Goal: Task Accomplishment & Management: Manage account settings

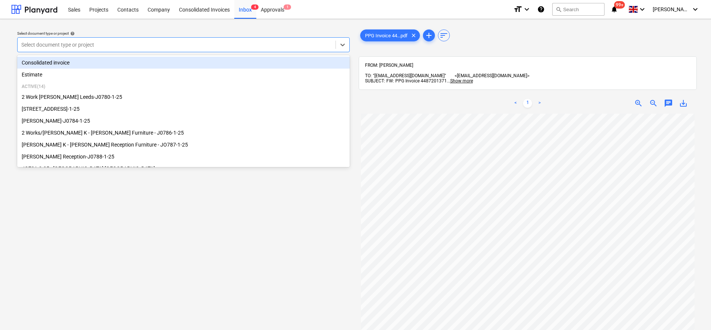
click at [223, 44] on div at bounding box center [176, 44] width 310 height 7
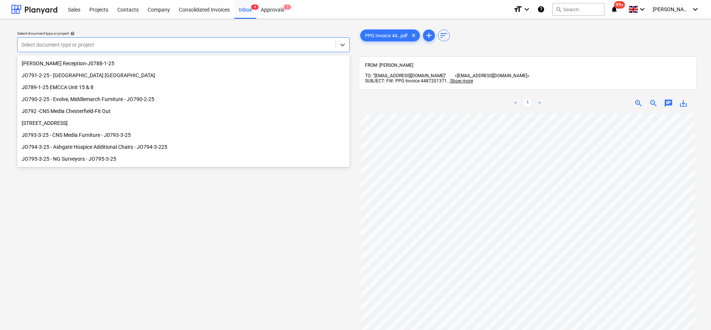
scroll to position [102, 0]
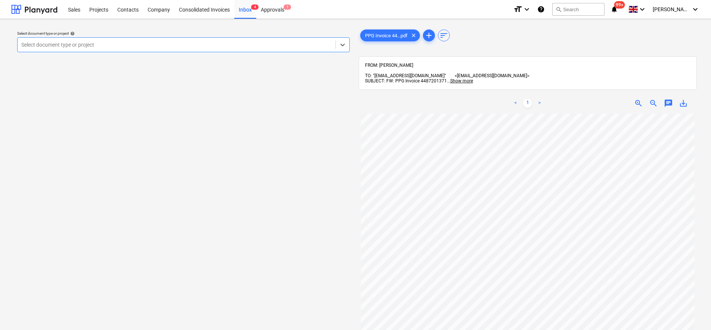
click at [301, 49] on div at bounding box center [176, 44] width 310 height 7
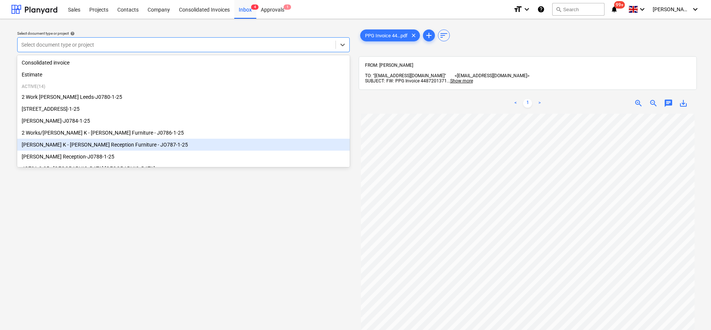
scroll to position [47, 0]
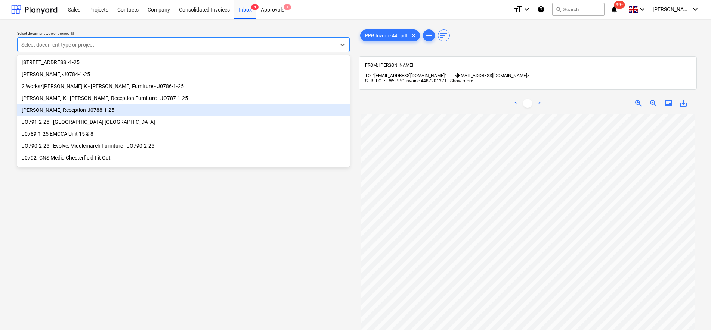
click at [96, 112] on div "White Rose Reception-J0788-1-25" at bounding box center [183, 110] width 332 height 12
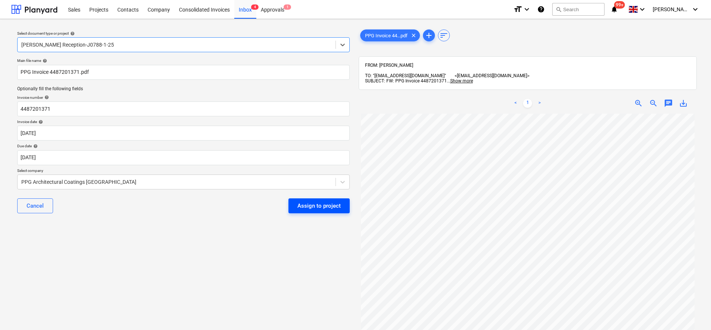
click at [340, 206] on div "Assign to project" at bounding box center [318, 206] width 43 height 10
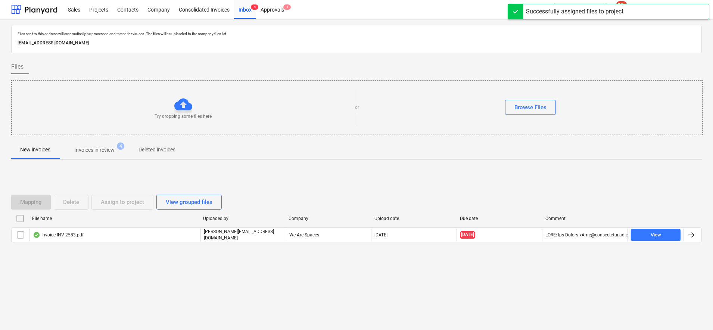
click at [115, 155] on span "Invoices in review 4" at bounding box center [94, 149] width 70 height 13
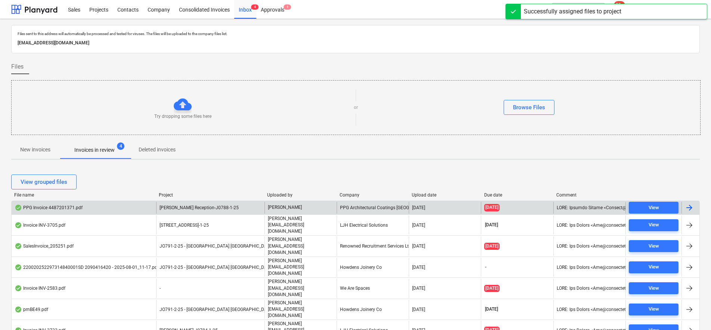
click at [162, 205] on span "White Rose Reception-J0788-1-25" at bounding box center [198, 207] width 79 height 5
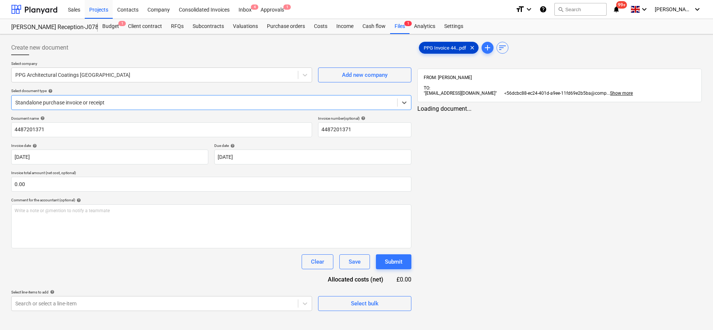
click at [452, 46] on span "PPG Invoice 44...pdf" at bounding box center [445, 48] width 52 height 6
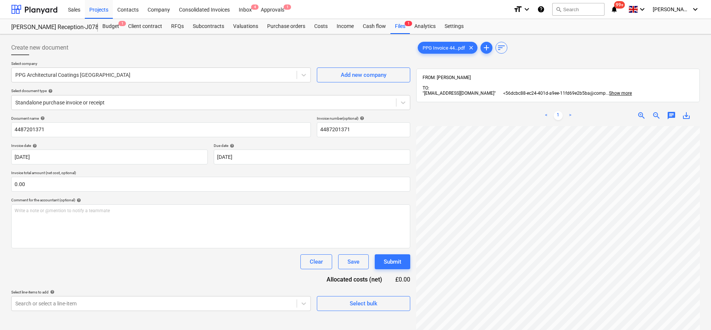
click at [517, 56] on div "PPG Invoice 44...pdf clear add sort FROM: Rebecca Revell TO: "56dcbc88-ec24-401…" at bounding box center [557, 237] width 283 height 395
click at [43, 196] on div "Document name help 4487201371 Invoice number (optional) help 4487201371 Invoice…" at bounding box center [210, 213] width 399 height 195
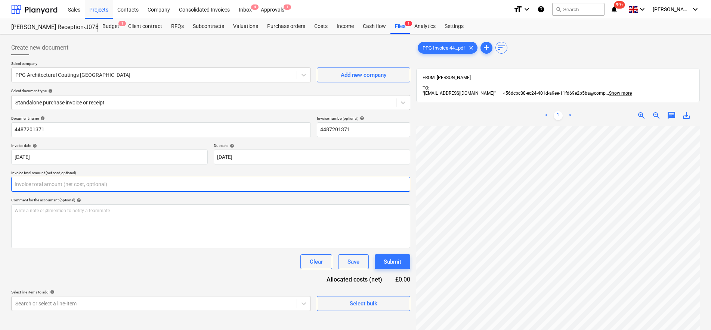
click at [45, 187] on input "text" at bounding box center [210, 184] width 399 height 15
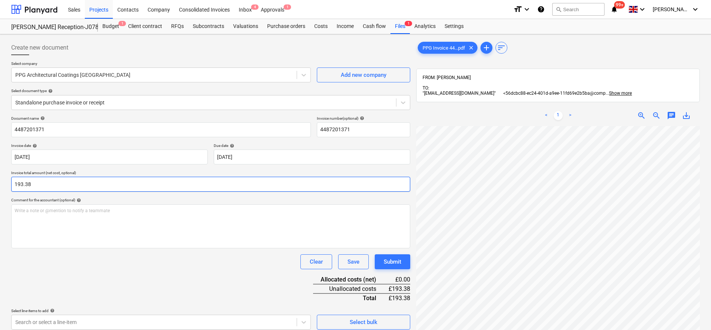
type input "193.38"
click at [236, 249] on div "Document name help 4487201371 Invoice number (optional) help 4487201371 Invoice…" at bounding box center [210, 223] width 399 height 214
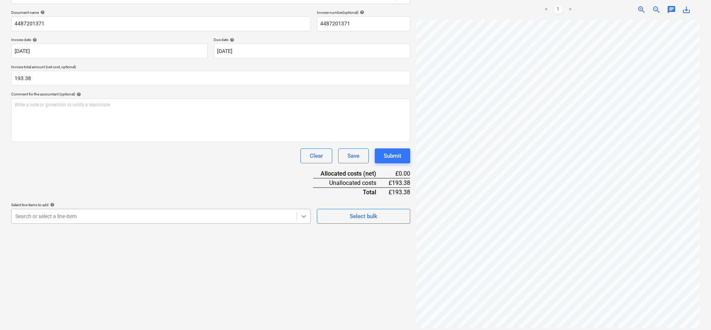
scroll to position [116, 0]
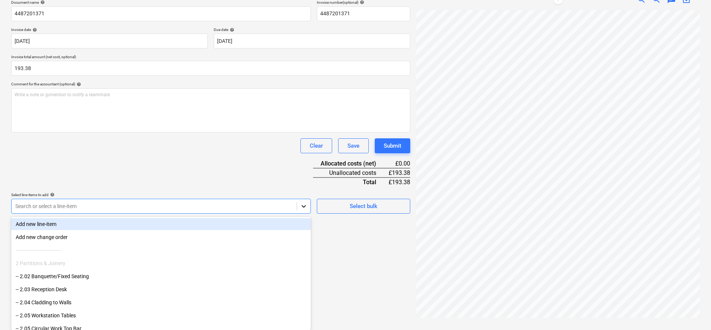
click at [306, 215] on div "Create new document Select company PPG Architectural Coatings UK Add new compan…" at bounding box center [210, 121] width 405 height 401
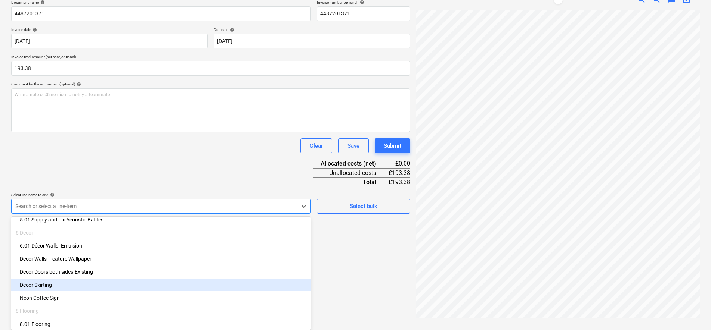
scroll to position [140, 0]
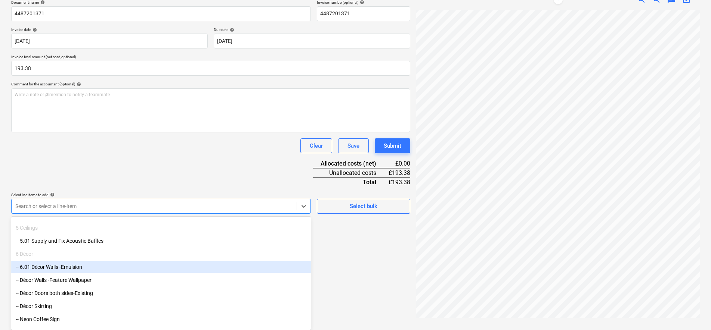
click at [57, 266] on div "-- 6.01 Décor Walls -Emulsion" at bounding box center [160, 267] width 299 height 12
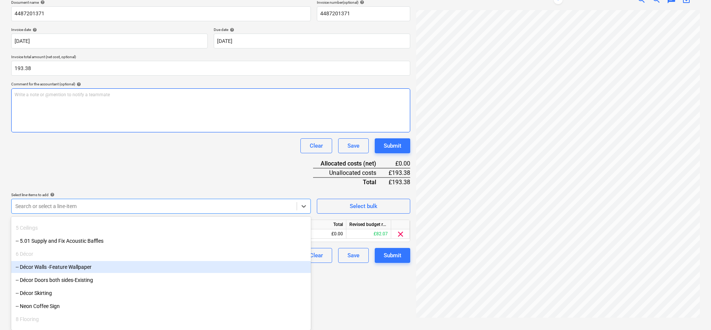
click at [207, 122] on div "Write a note or @mention to notify a teammate ﻿" at bounding box center [210, 110] width 399 height 44
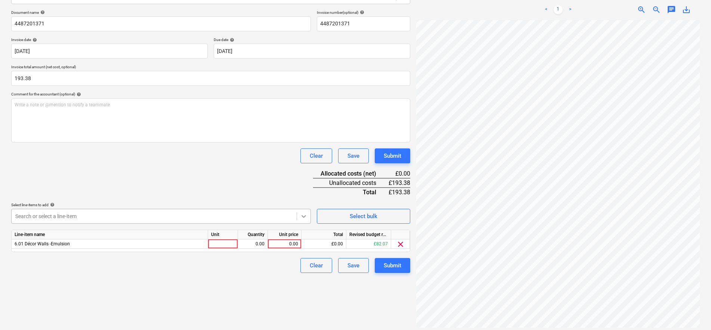
scroll to position [116, 0]
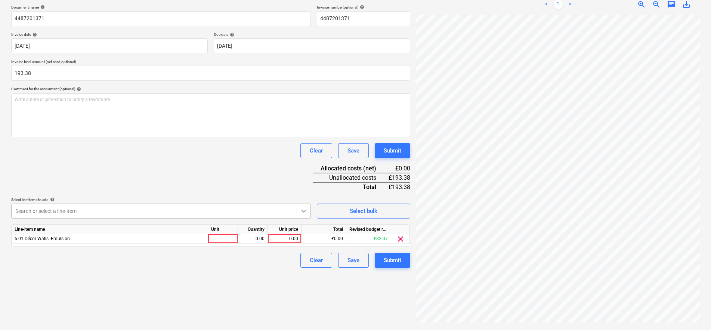
click at [304, 218] on body "Sales Projects Contacts Company Consolidated Invoices Inbox 4 Approvals 1 forma…" at bounding box center [355, 54] width 711 height 330
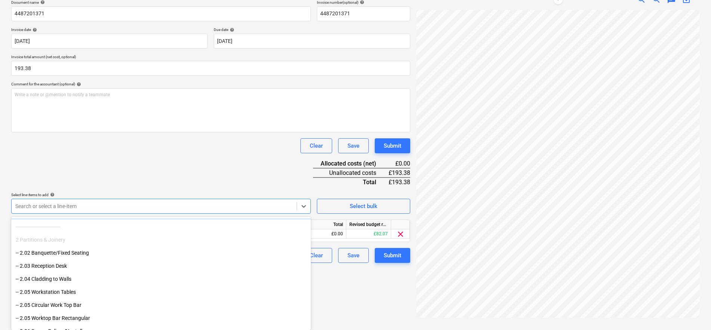
scroll to position [140, 0]
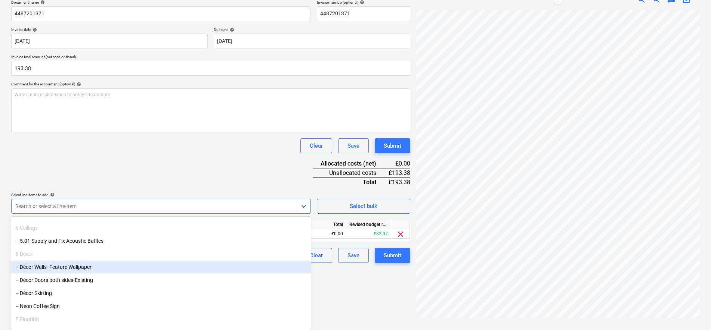
click at [82, 270] on div "-- Décor Walls -Feature Wallpaper" at bounding box center [160, 267] width 299 height 12
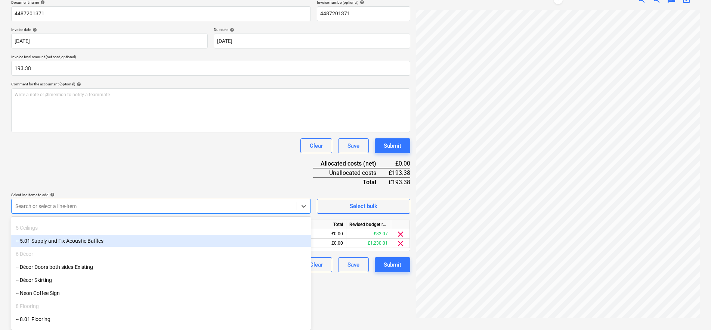
click at [141, 164] on div "Document name help 4487201371 Invoice number (optional) help 4487201371 Invoice…" at bounding box center [210, 136] width 399 height 273
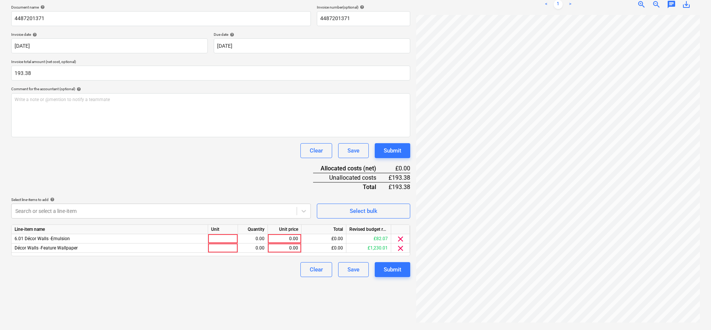
scroll to position [106, 0]
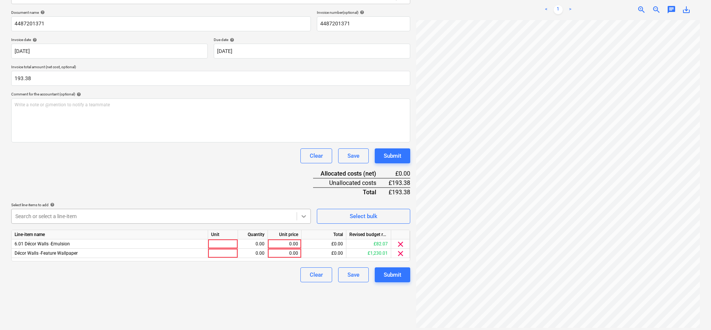
click at [307, 216] on div "Document name help 4487201371 Invoice number (optional) help 4487201371 Invoice…" at bounding box center [210, 146] width 399 height 273
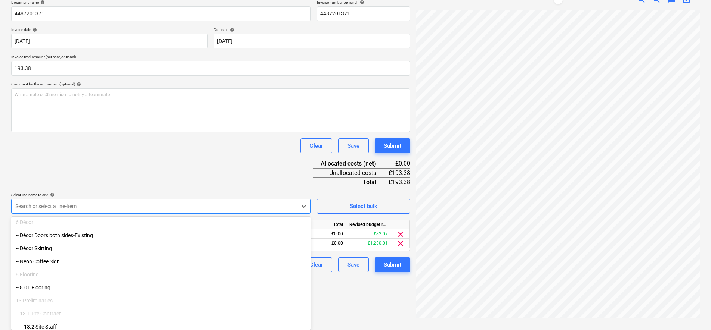
scroll to position [161, 0]
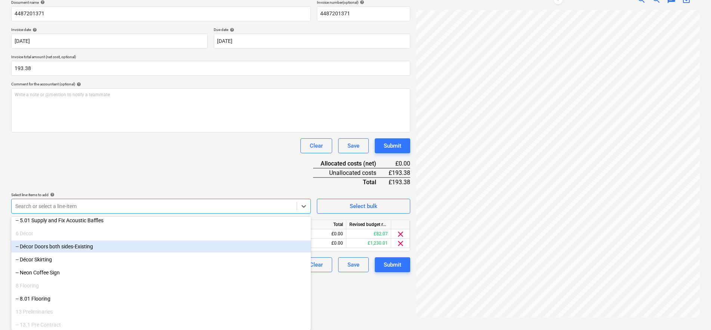
click at [109, 250] on div "-- Décor Doors both sides-Existing" at bounding box center [160, 247] width 299 height 12
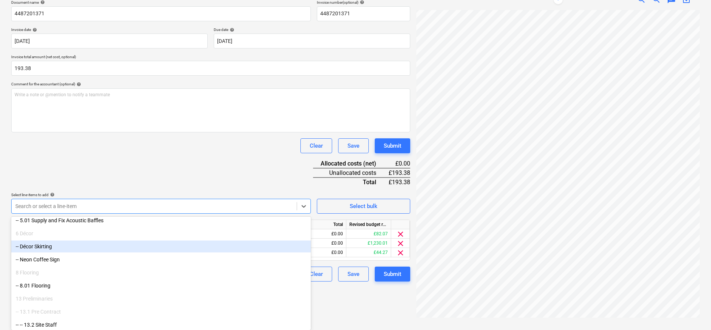
click at [107, 249] on div "-- Décor Skirting" at bounding box center [160, 247] width 299 height 12
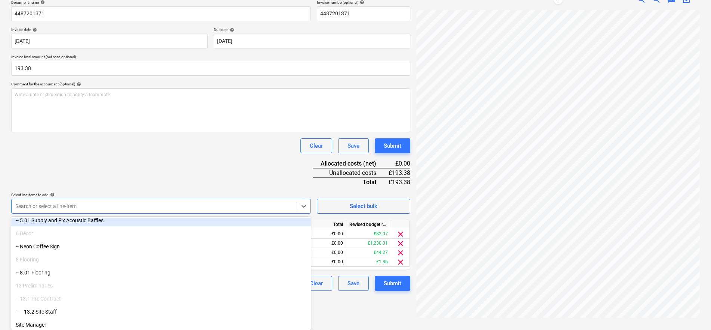
click at [140, 164] on div "Document name help 4487201371 Invoice number (optional) help 4487201371 Invoice…" at bounding box center [210, 145] width 399 height 291
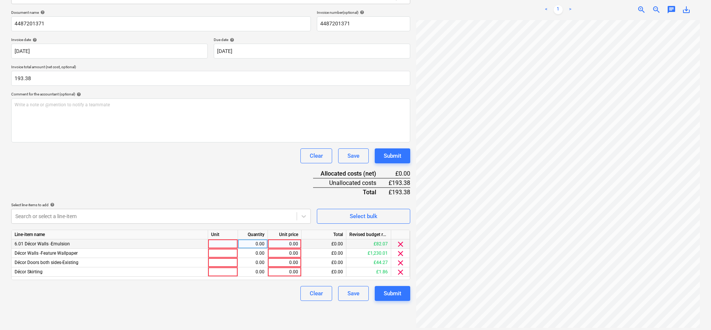
click at [223, 241] on div at bounding box center [223, 244] width 30 height 9
type input "pcs"
type input "82.07"
click at [261, 242] on div "0.00" at bounding box center [253, 244] width 24 height 9
type input "1"
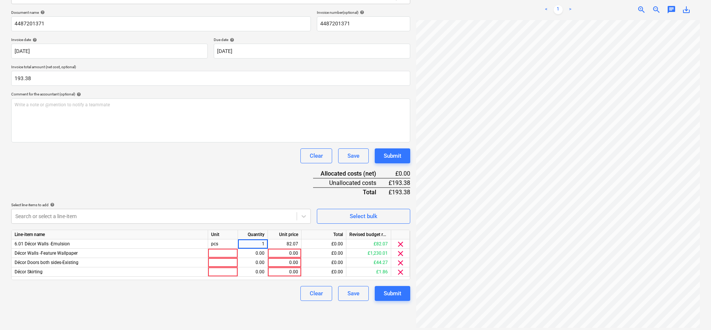
click at [255, 173] on div "Document name help 4487201371 Invoice number (optional) help 4487201371 Invoice…" at bounding box center [210, 155] width 399 height 291
drag, startPoint x: 252, startPoint y: 245, endPoint x: 277, endPoint y: 240, distance: 25.6
click at [0, 0] on div "6.01 Décor Walls -Emulsion pcs 1.00 82.07 £82.07 £0.00 clear" at bounding box center [0, 0] width 0 height 0
drag, startPoint x: 277, startPoint y: 240, endPoint x: 261, endPoint y: 243, distance: 17.2
click at [261, 243] on div "1.00" at bounding box center [253, 244] width 24 height 9
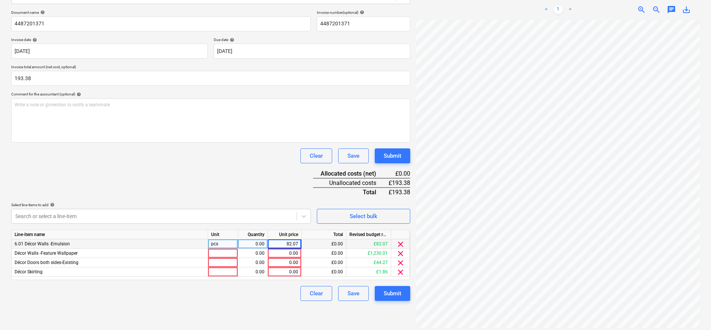
click at [398, 245] on span "clear" at bounding box center [400, 244] width 9 height 9
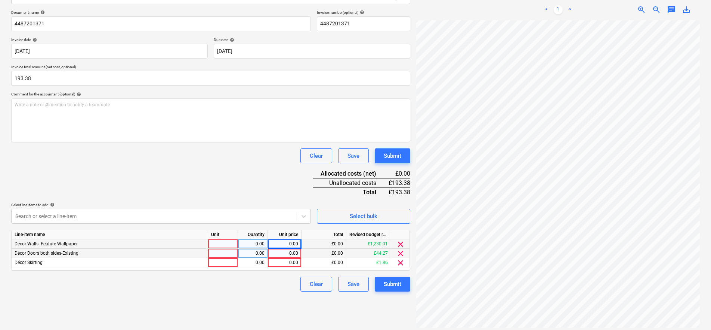
click at [228, 255] on div at bounding box center [223, 253] width 30 height 9
type input "pcs"
type input "44.27"
click at [227, 259] on div at bounding box center [223, 262] width 30 height 9
type input "pcs"
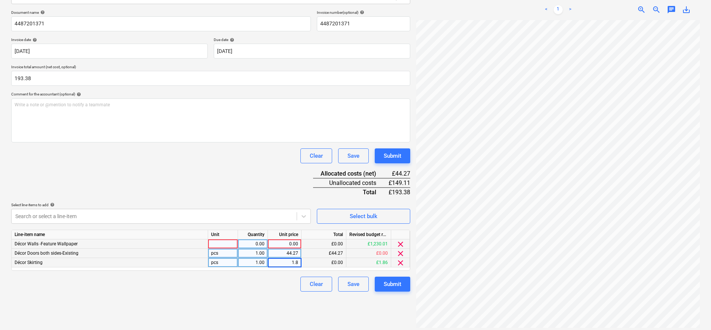
type input "1.86"
click at [228, 245] on div at bounding box center [223, 244] width 30 height 9
type input "pcs"
click at [400, 245] on span "clear" at bounding box center [400, 244] width 9 height 9
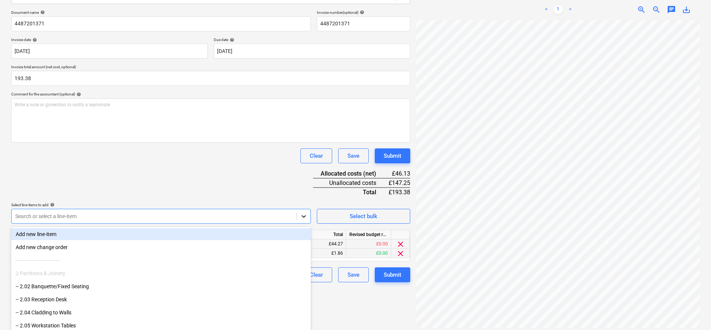
click at [301, 217] on div "Document name help 4487201371 Invoice number (optional) help 4487201371 Invoice…" at bounding box center [210, 146] width 399 height 273
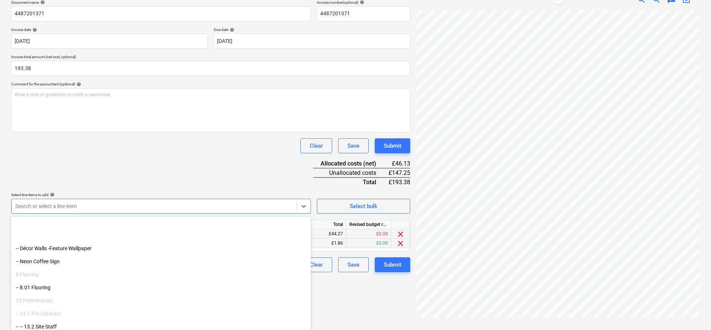
scroll to position [254, 0]
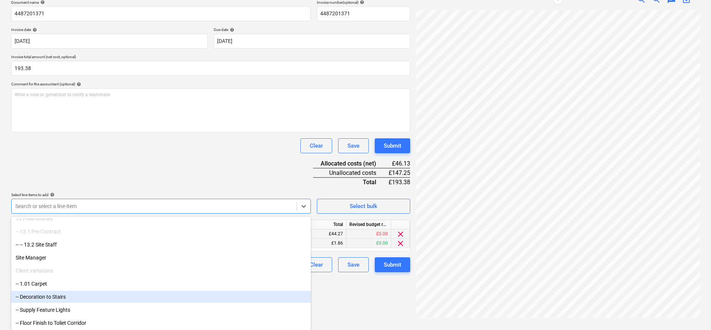
click at [59, 295] on div "-- Decoration to Stairs" at bounding box center [160, 297] width 299 height 12
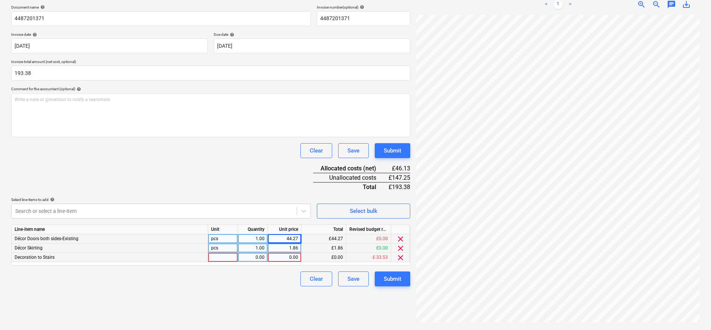
scroll to position [106, 0]
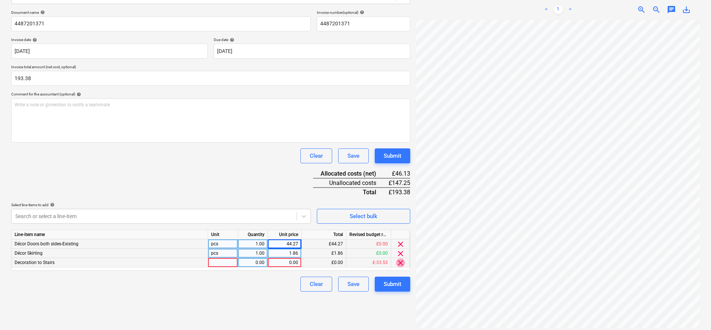
click at [403, 262] on span "clear" at bounding box center [400, 263] width 9 height 9
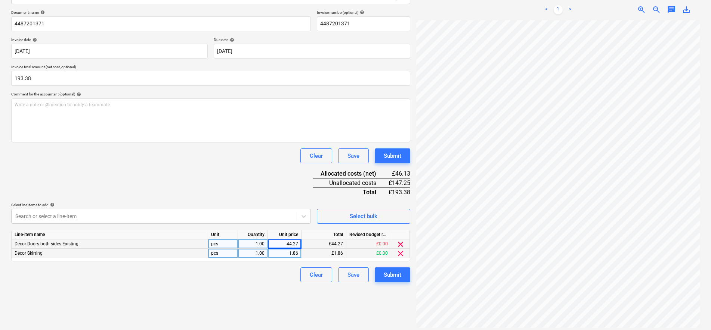
click at [302, 216] on div "Document name help 4487201371 Invoice number (optional) help 4487201371 Invoice…" at bounding box center [210, 146] width 399 height 273
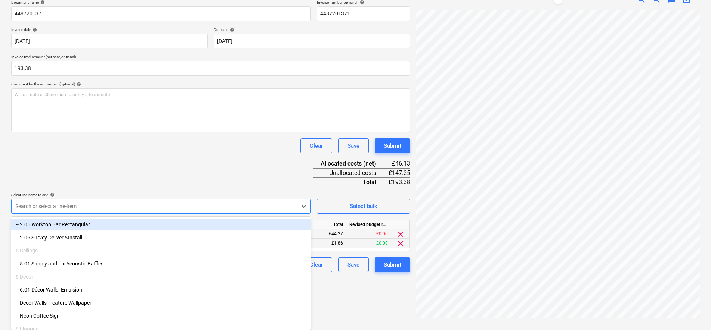
scroll to position [140, 0]
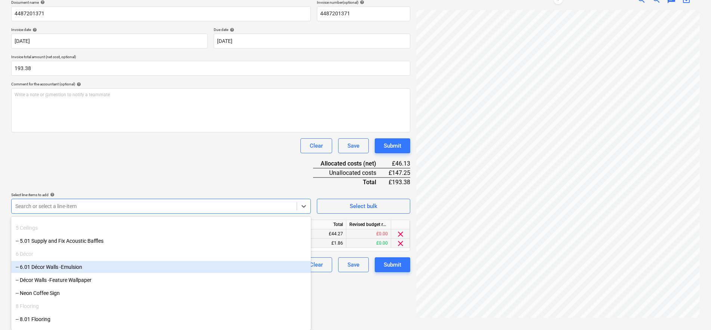
click at [106, 268] on div "-- 6.01 Décor Walls -Emulsion" at bounding box center [160, 267] width 299 height 12
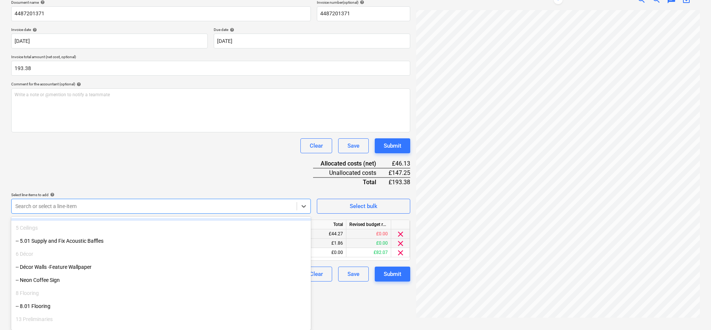
click at [169, 175] on div "Document name help 4487201371 Invoice number (optional) help 4487201371 Invoice…" at bounding box center [210, 141] width 399 height 282
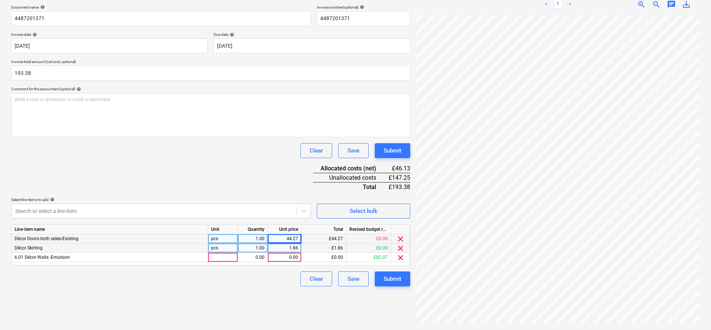
scroll to position [106, 0]
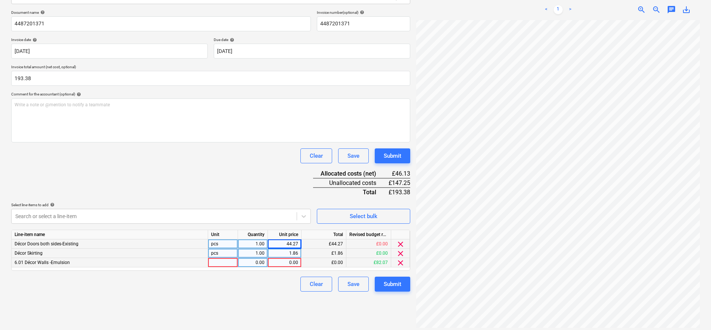
click at [214, 267] on div at bounding box center [223, 262] width 30 height 9
type input "pcs"
type input "82.07"
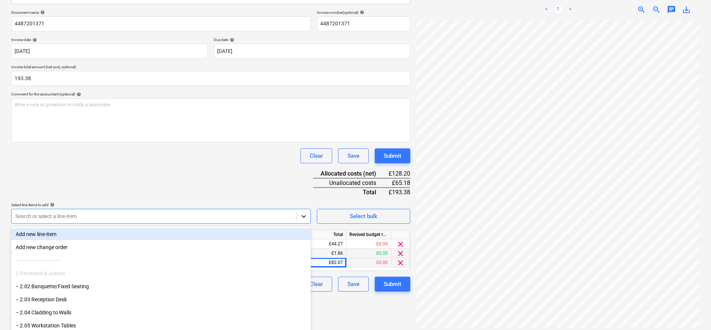
scroll to position [116, 0]
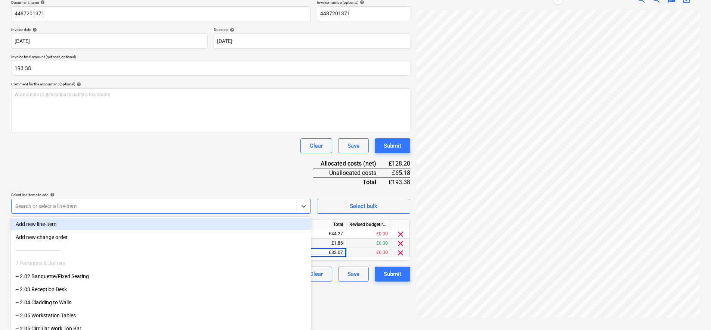
click at [305, 214] on body "Sales Projects Contacts Company Consolidated Invoices Inbox 4 Approvals 1 forma…" at bounding box center [355, 49] width 711 height 330
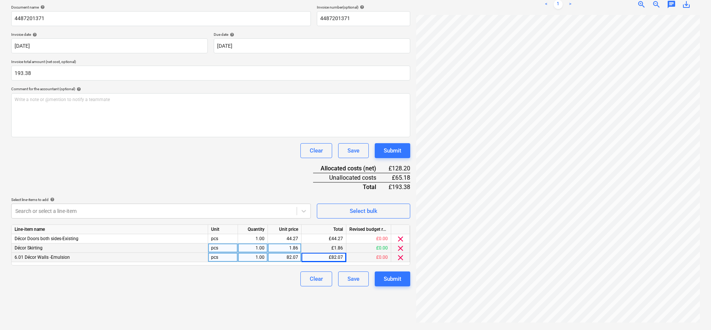
scroll to position [106, 0]
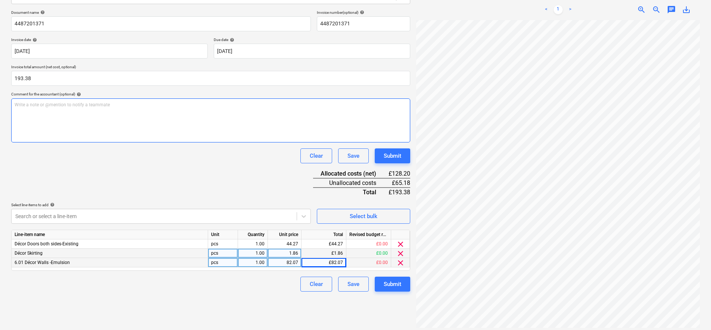
click at [387, 125] on div "Write a note or @mention to notify a teammate ﻿" at bounding box center [210, 121] width 399 height 44
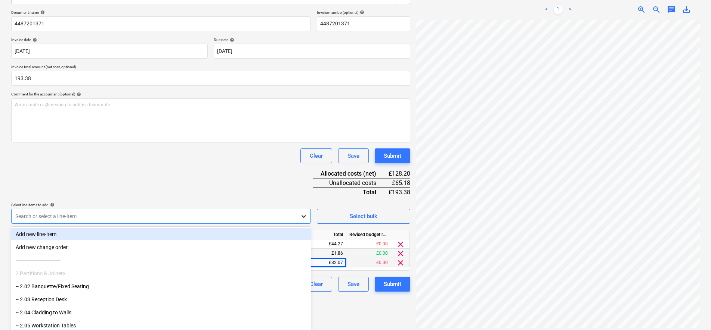
scroll to position [116, 0]
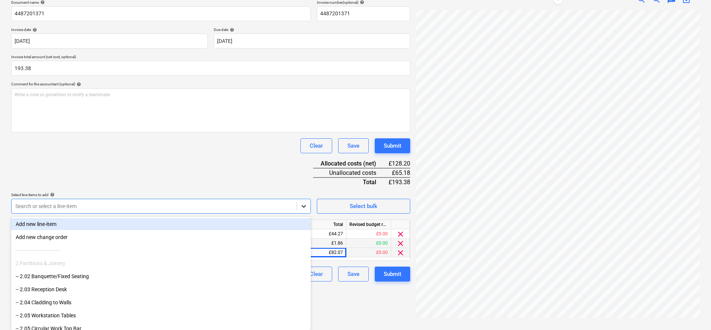
click at [306, 214] on body "Sales Projects Contacts Company Consolidated Invoices Inbox 4 Approvals 1 forma…" at bounding box center [355, 49] width 711 height 330
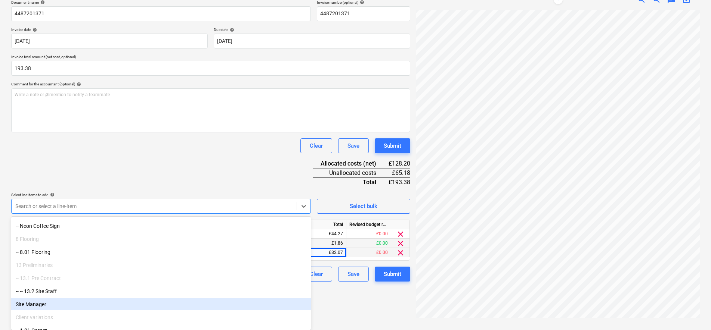
scroll to position [101, 0]
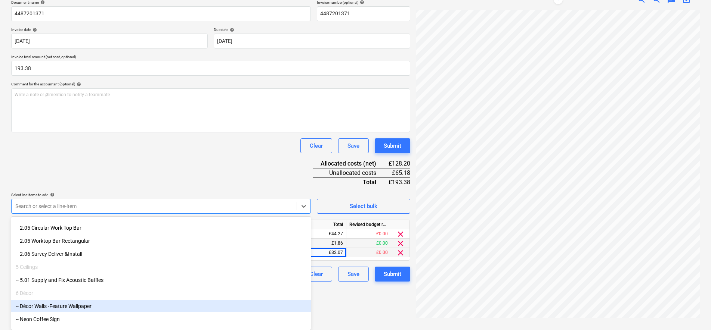
click at [81, 307] on div "-- Décor Walls -Feature Wallpaper" at bounding box center [160, 307] width 299 height 12
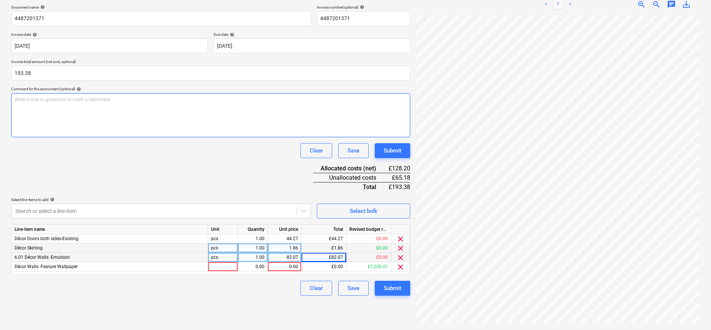
click at [268, 127] on div "Write a note or @mention to notify a teammate ﻿" at bounding box center [210, 115] width 399 height 44
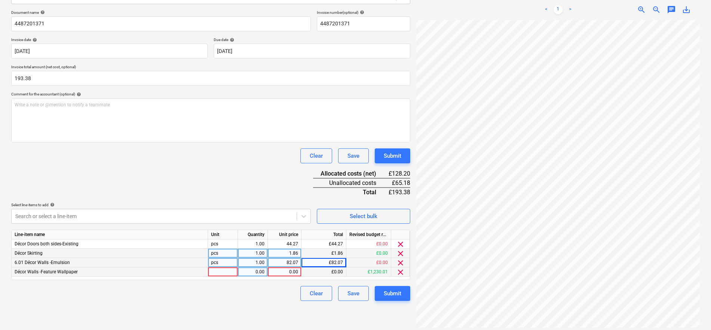
click at [221, 274] on div at bounding box center [223, 272] width 30 height 9
type input "pcs"
type input "32.95"
click at [105, 170] on div "Document name help 4487201371 Invoice number (optional) help 4487201371 Invoice…" at bounding box center [210, 155] width 399 height 291
click at [393, 288] on button "Submit" at bounding box center [392, 293] width 35 height 15
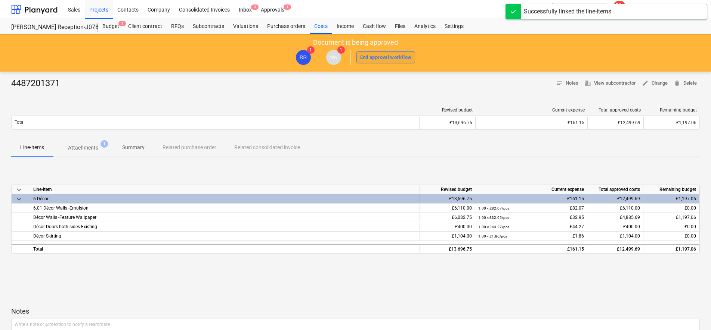
click at [388, 56] on div "End approval workflow" at bounding box center [386, 57] width 52 height 9
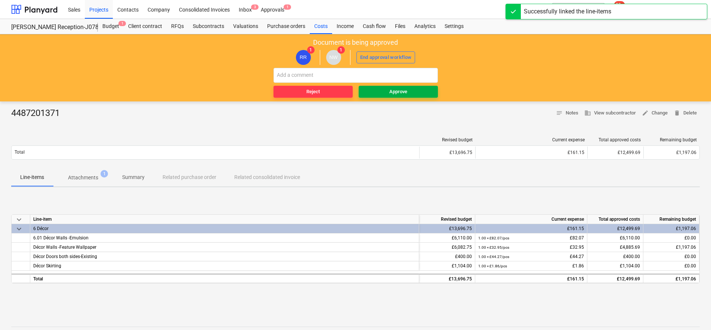
click at [388, 94] on span "Approve" at bounding box center [397, 92] width 73 height 9
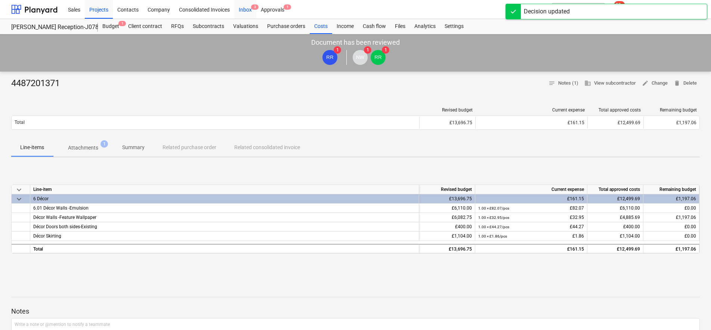
click at [249, 10] on div "Inbox 3" at bounding box center [245, 9] width 22 height 19
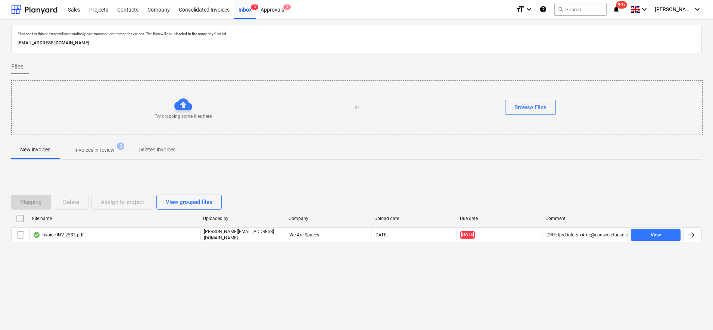
click at [94, 153] on p "Invoices in review" at bounding box center [94, 150] width 40 height 8
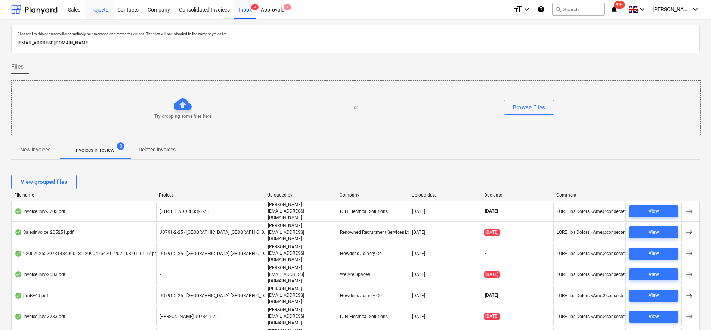
click at [97, 12] on div "Projects" at bounding box center [99, 9] width 28 height 19
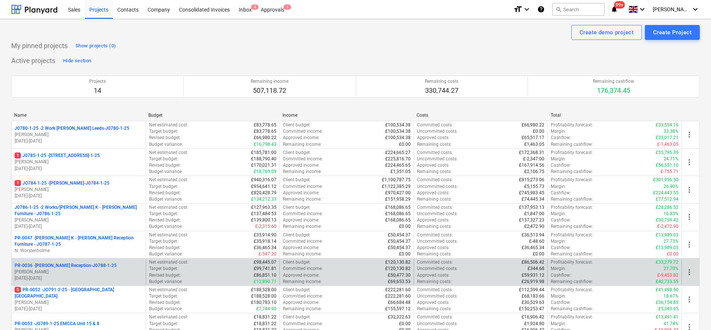
click at [98, 272] on p "I. Dennis" at bounding box center [79, 272] width 128 height 6
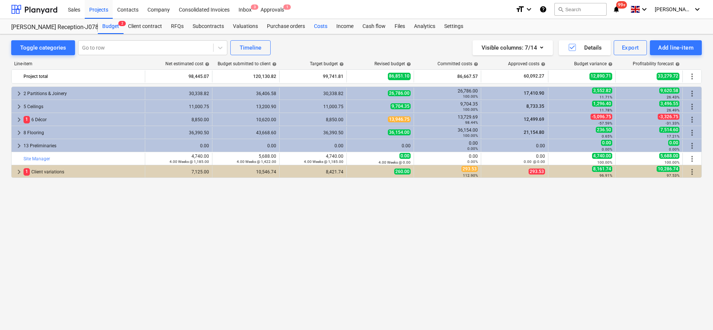
click at [317, 24] on div "Costs" at bounding box center [321, 26] width 22 height 15
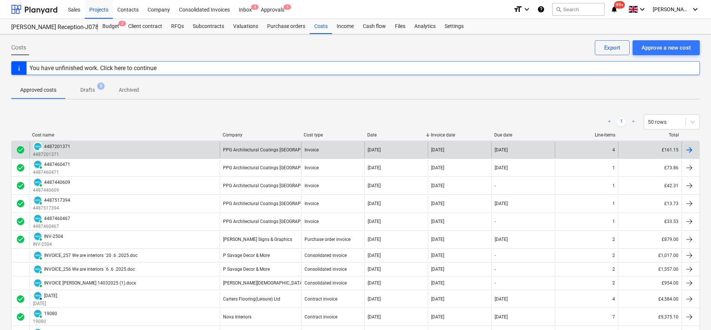
click at [53, 149] on div "4487201371" at bounding box center [57, 146] width 26 height 5
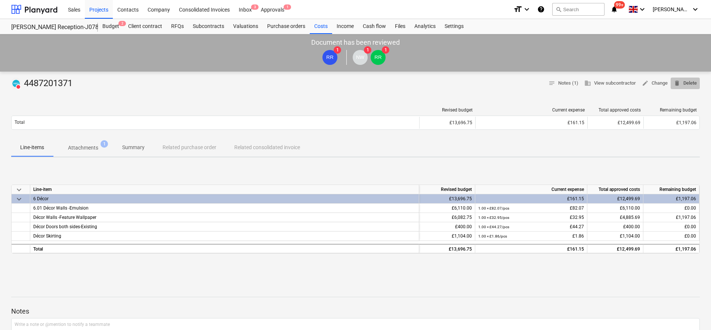
click at [685, 79] on span "delete Delete" at bounding box center [684, 83] width 23 height 9
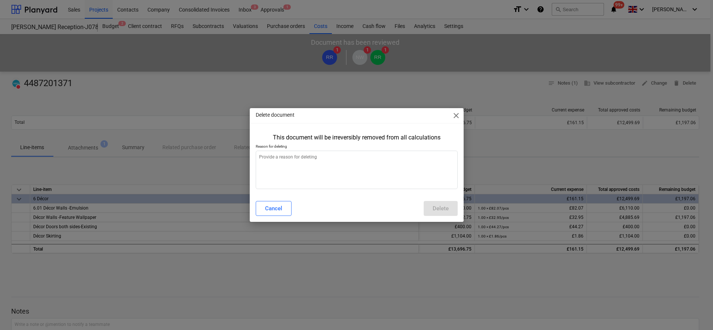
type textarea "x"
click at [369, 162] on textarea at bounding box center [357, 170] width 202 height 38
type textarea "P"
type textarea "x"
type textarea "Pr"
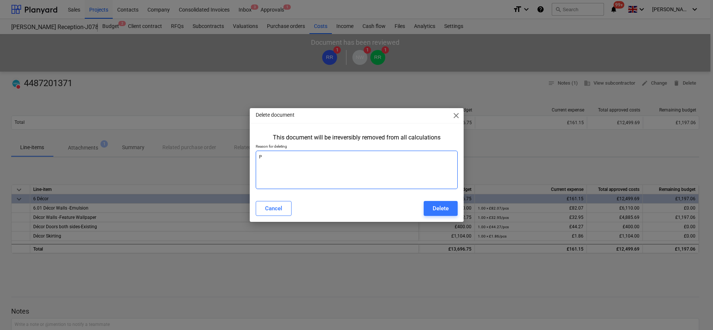
type textarea "x"
type textarea "Pro"
type textarea "x"
type textarea "Proc"
type textarea "x"
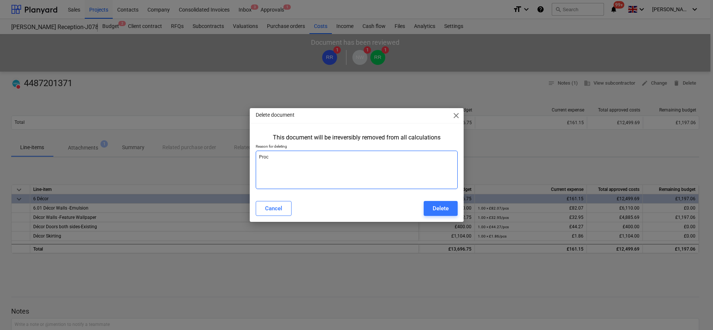
type textarea "Proce"
type textarea "x"
type textarea "Proces"
type textarea "x"
type textarea "Process"
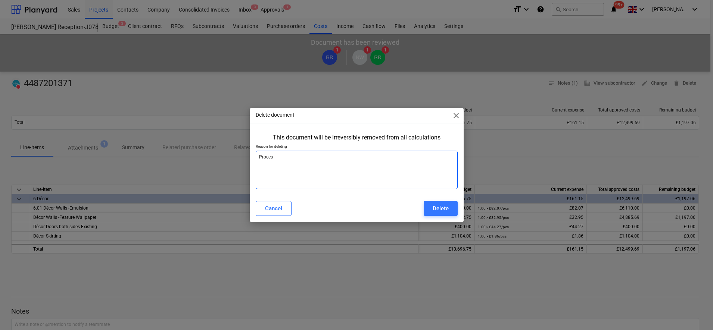
type textarea "x"
type textarea "Processe"
type textarea "x"
type textarea "Processed"
type textarea "x"
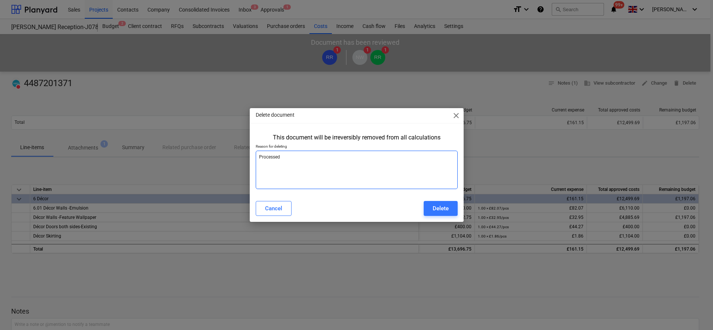
type textarea "Processed"
type textarea "x"
type textarea "Processed t"
type textarea "x"
type textarea "Processed tw"
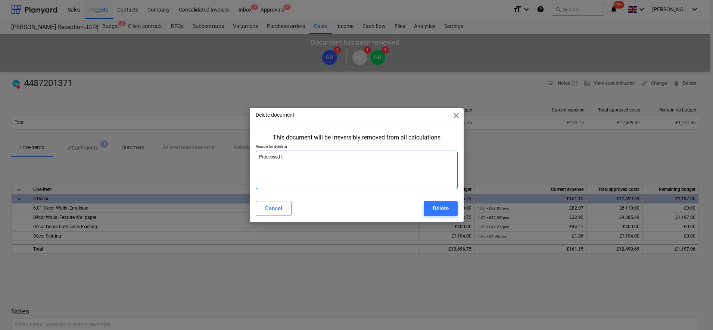
type textarea "x"
type textarea "Processed twi"
type textarea "x"
type textarea "Processed twic"
type textarea "x"
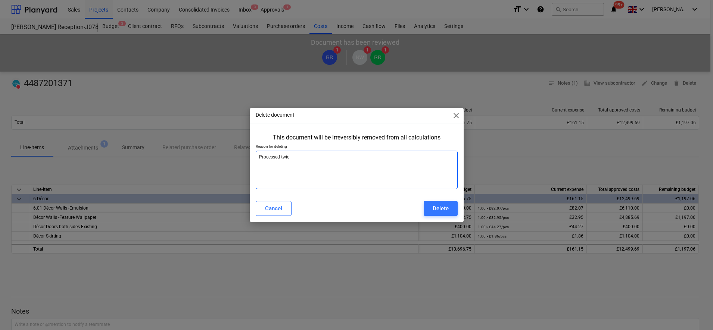
type textarea "Processed twice"
type textarea "x"
type textarea "Processed twice"
click at [439, 210] on div "Delete" at bounding box center [441, 209] width 16 height 10
type textarea "x"
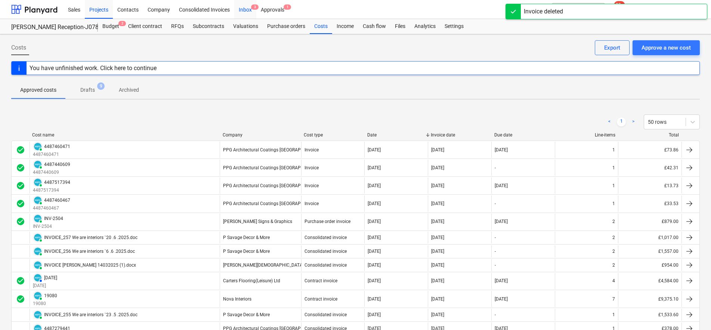
click at [240, 14] on div "Inbox 3" at bounding box center [245, 9] width 22 height 19
